Goal: Task Accomplishment & Management: Use online tool/utility

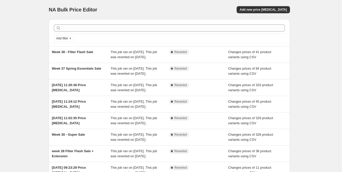
click at [263, 5] on div "NA Bulk Price Editor. This page is ready NA Bulk Price Editor Add new price [ME…" at bounding box center [169, 9] width 241 height 19
click at [264, 8] on span "Add new price [MEDICAL_DATA]" at bounding box center [263, 10] width 47 height 4
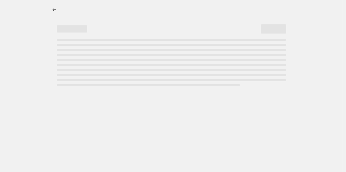
select select "percentage"
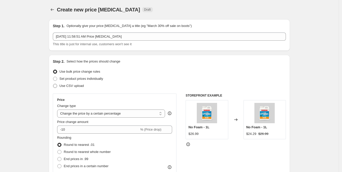
click at [66, 87] on span "Use CSV upload" at bounding box center [71, 86] width 24 height 4
click at [53, 84] on input "Use CSV upload" at bounding box center [53, 84] width 0 height 0
radio input "true"
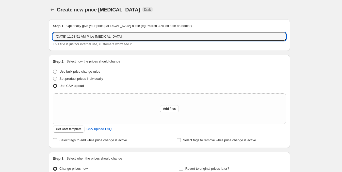
drag, startPoint x: 131, startPoint y: 36, endPoint x: 52, endPoint y: 42, distance: 79.1
click at [52, 42] on div "Step 1. Optionally give your price [MEDICAL_DATA] a title (eg "March 30% off sa…" at bounding box center [169, 35] width 241 height 32
type input "Week 40 Birthday Sale"
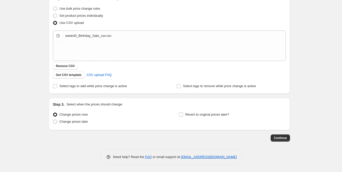
scroll to position [63, 0]
click at [70, 87] on span "Select tags to add while price change is active" at bounding box center [93, 86] width 68 height 4
click at [57, 87] on input "Select tags to add while price change is active" at bounding box center [55, 86] width 4 height 4
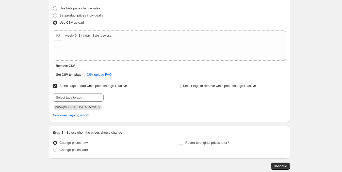
click at [67, 86] on span "Select tags to add while price change is active" at bounding box center [93, 86] width 68 height 4
click at [57, 86] on input "Select tags to add while price change is active" at bounding box center [55, 86] width 4 height 4
checkbox input "false"
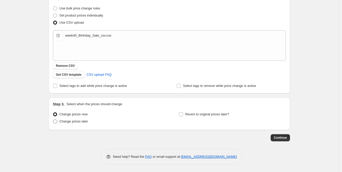
click at [72, 121] on span "Change prices later" at bounding box center [73, 121] width 29 height 4
click at [53, 120] on input "Change prices later" at bounding box center [53, 119] width 0 height 0
radio input "true"
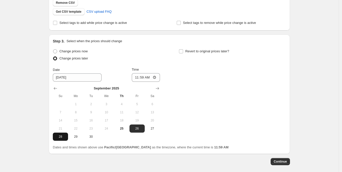
scroll to position [127, 0]
click at [73, 137] on span "29" at bounding box center [75, 136] width 11 height 4
type input "[DATE]"
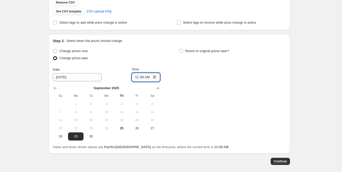
click at [155, 77] on input "11:59" at bounding box center [146, 77] width 28 height 9
type input "00:01"
click at [192, 78] on div "Change prices now Change prices later Date [DATE] Time 00:[DATE] Mo Tu We Th Fr…" at bounding box center [169, 94] width 233 height 93
click at [190, 52] on span "Revert to original prices later?" at bounding box center [208, 51] width 44 height 4
click at [183, 52] on input "Revert to original prices later?" at bounding box center [181, 51] width 4 height 4
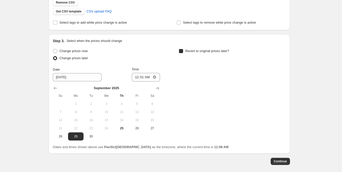
checkbox input "true"
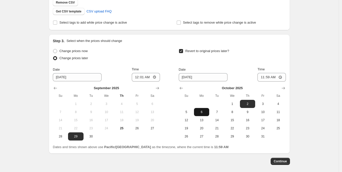
click at [202, 112] on span "6" at bounding box center [201, 112] width 11 height 4
type input "[DATE]"
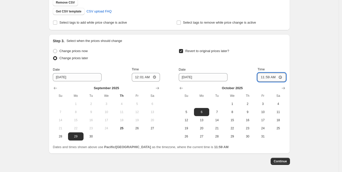
click at [275, 79] on input "11:59" at bounding box center [272, 77] width 28 height 9
click at [275, 78] on input "11:59" at bounding box center [272, 77] width 28 height 9
type input "23:59"
click at [273, 48] on div "Revert to original prices later?" at bounding box center [232, 55] width 107 height 15
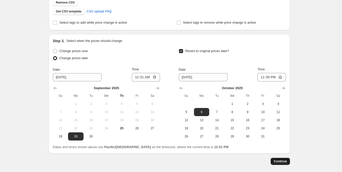
click at [287, 160] on span "Continue" at bounding box center [280, 161] width 13 height 4
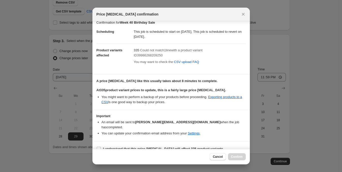
scroll to position [7, 0]
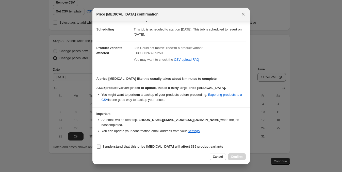
click at [190, 145] on b "I understand that this price [MEDICAL_DATA] will affect 335 product variants" at bounding box center [163, 147] width 120 height 4
click at [101, 145] on input "I understand that this price [MEDICAL_DATA] will affect 335 product variants" at bounding box center [99, 147] width 4 height 4
checkbox input "true"
click at [238, 155] on span "Confirm" at bounding box center [237, 157] width 12 height 4
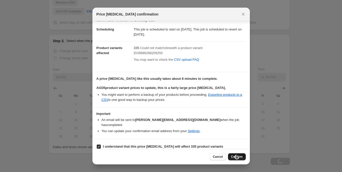
type input "Week 40 Birthday Sale"
